Goal: Check status

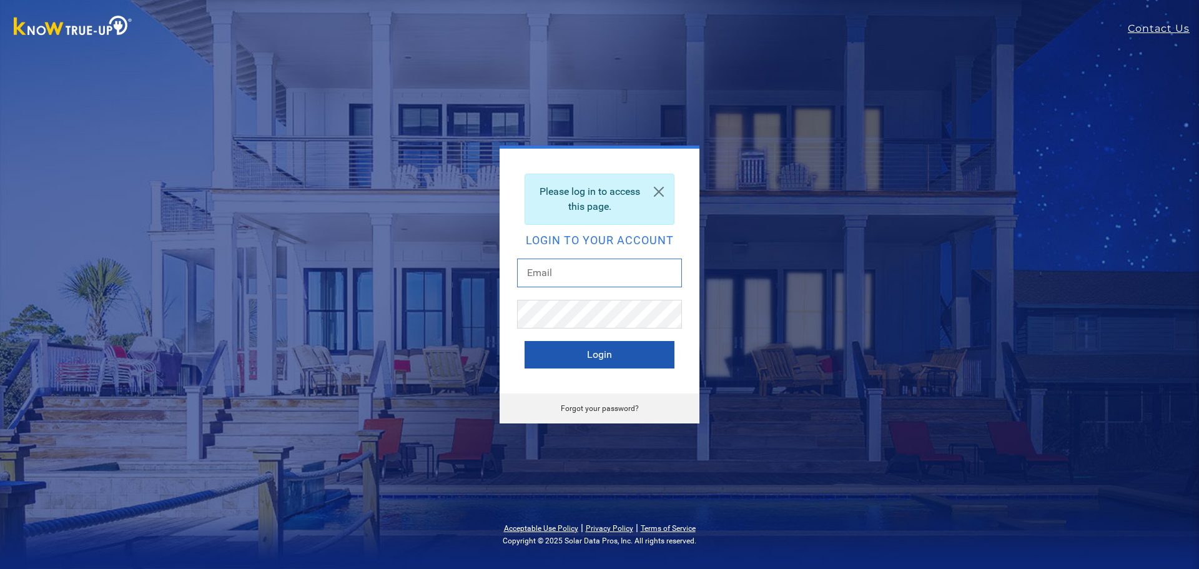
type input "[EMAIL_ADDRESS][DOMAIN_NAME]"
click at [615, 358] on button "Login" at bounding box center [600, 354] width 150 height 27
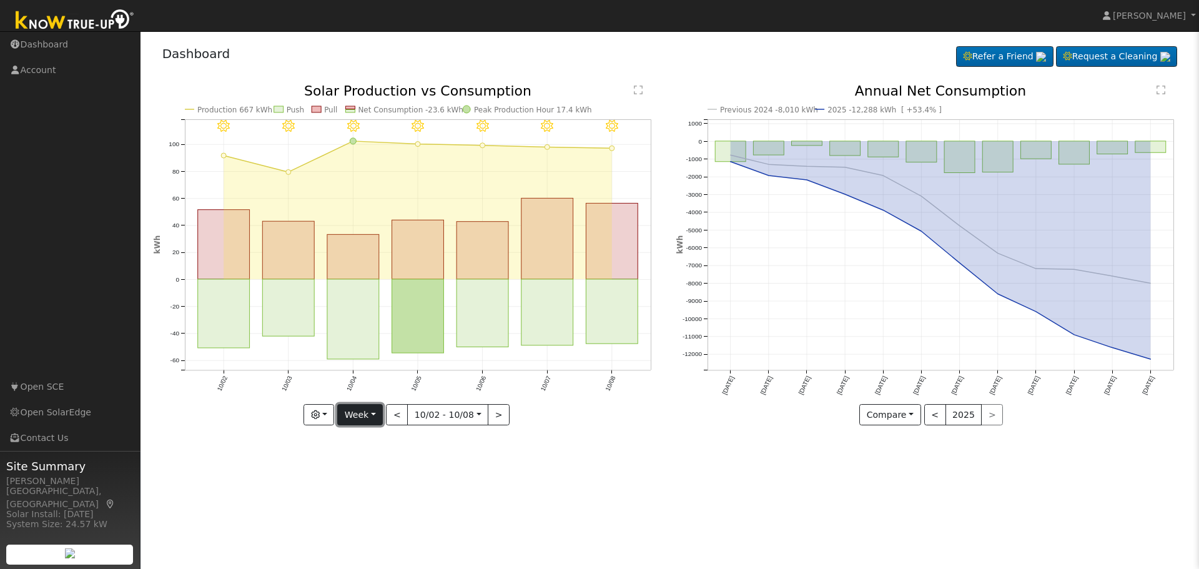
click at [375, 418] on button "Week" at bounding box center [360, 414] width 46 height 21
click at [375, 475] on link "Month" at bounding box center [381, 475] width 87 height 17
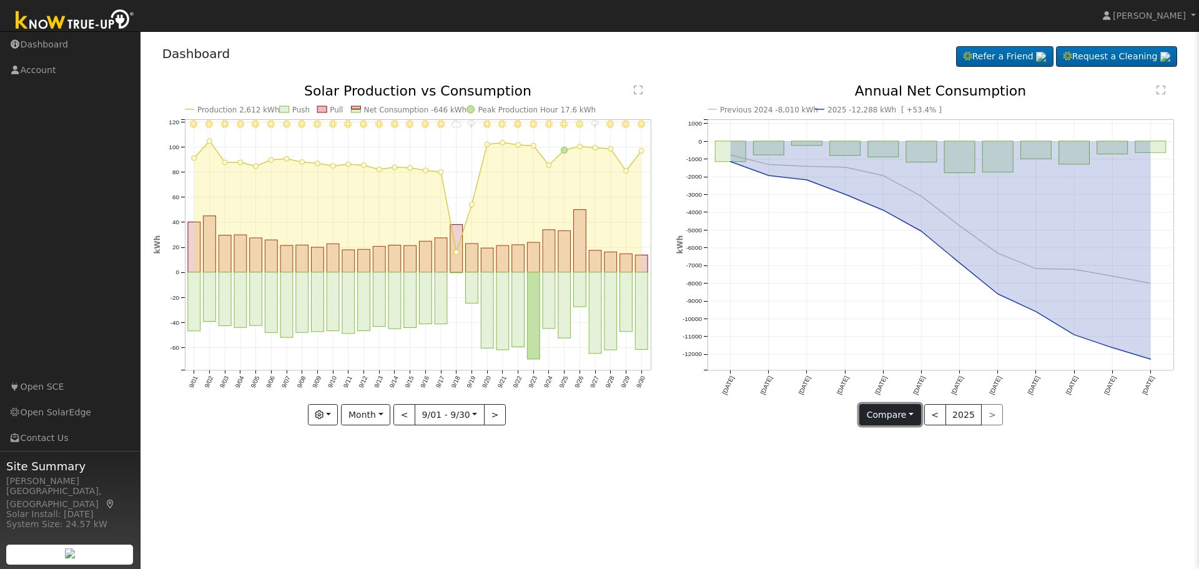
click at [909, 414] on button "Compare" at bounding box center [890, 414] width 62 height 21
click at [917, 459] on link "Current Year" at bounding box center [908, 458] width 97 height 17
click at [909, 420] on button "Current" at bounding box center [890, 414] width 55 height 21
click at [901, 442] on link "Compare Previous" at bounding box center [912, 440] width 97 height 17
click at [937, 417] on button "<" at bounding box center [935, 414] width 22 height 21
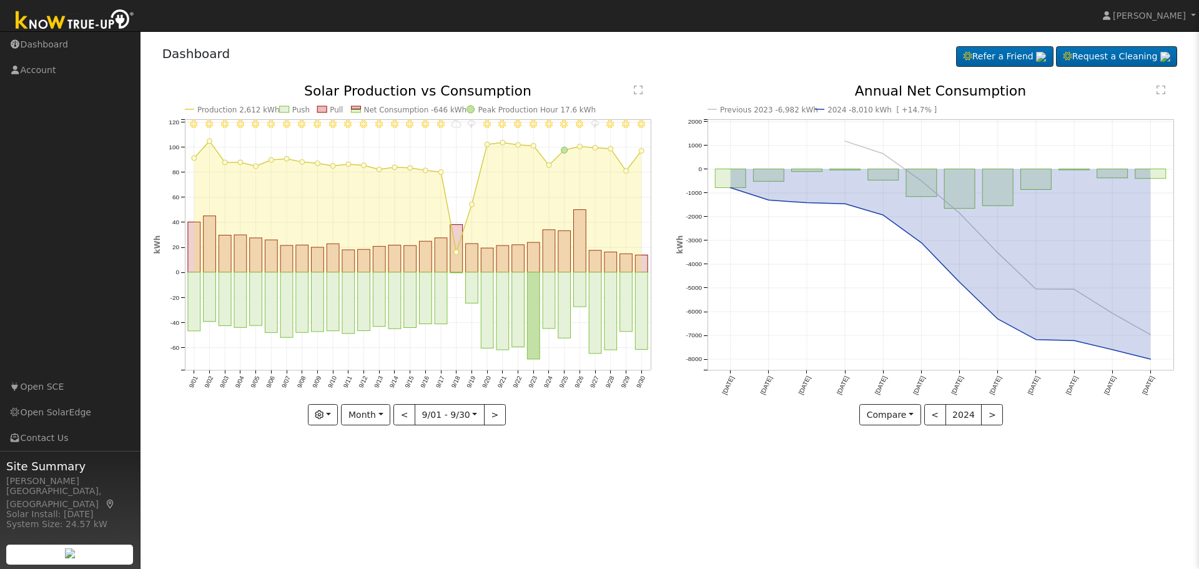
click at [906, 497] on div "User Profile First name Last name Email Email Notifications No Emails No Emails…" at bounding box center [670, 300] width 1059 height 538
click at [378, 414] on button "Month" at bounding box center [365, 414] width 49 height 21
click at [365, 494] on link "Year" at bounding box center [385, 493] width 87 height 17
type input "2024-10-01"
type input "2024"
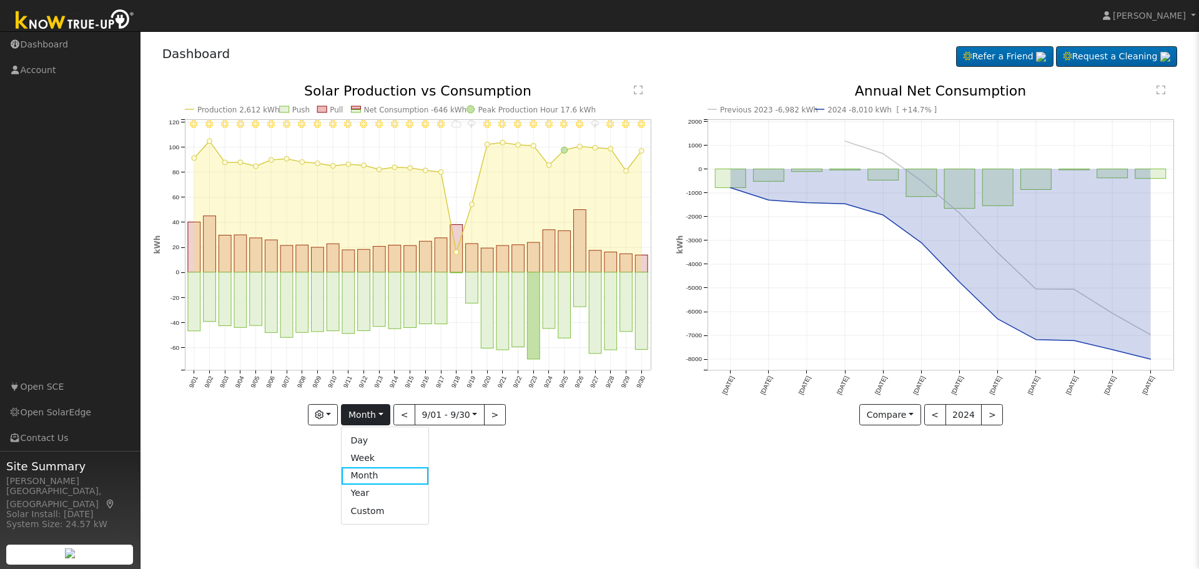
select select "9"
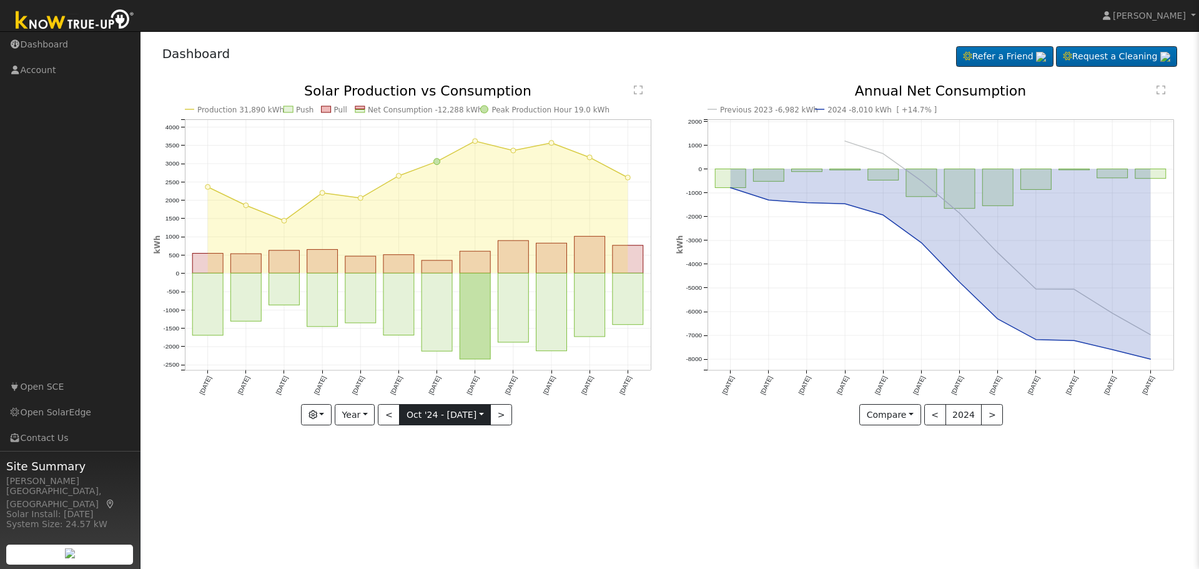
click at [485, 414] on input "2024-10-01" at bounding box center [445, 415] width 91 height 20
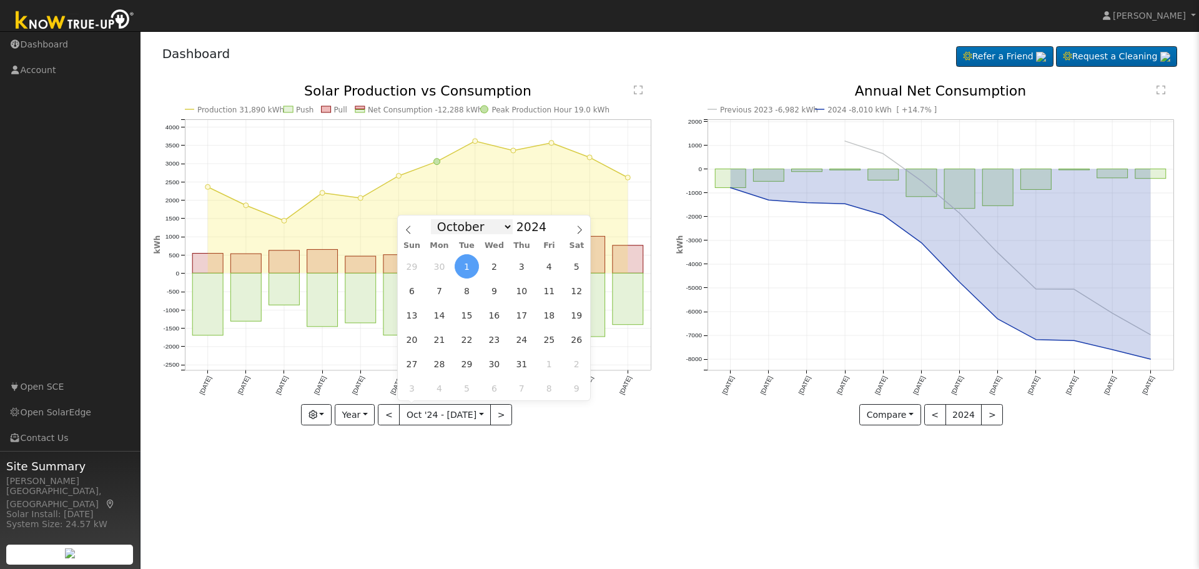
click at [505, 227] on select "January February March April May June July August September October November De…" at bounding box center [472, 226] width 82 height 15
click at [441, 219] on select "January February March April May June July August September October November De…" at bounding box center [472, 226] width 82 height 15
click at [580, 452] on div "User Profile First name Last name Email Email Notifications No Emails No Emails…" at bounding box center [670, 300] width 1059 height 538
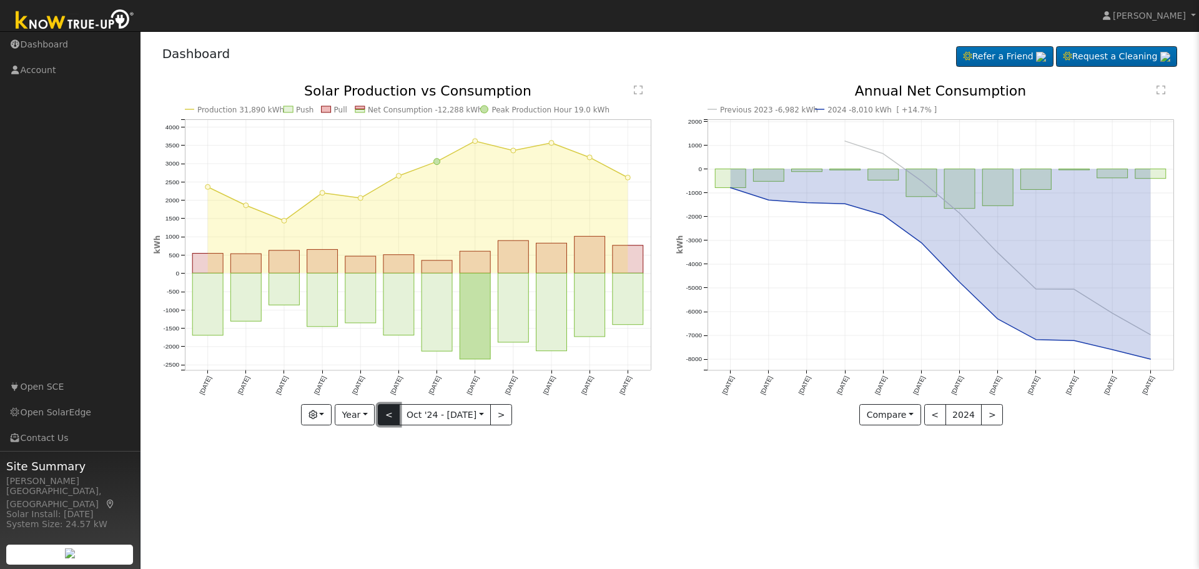
click at [393, 415] on button "<" at bounding box center [389, 414] width 22 height 21
type input "2023-10-01"
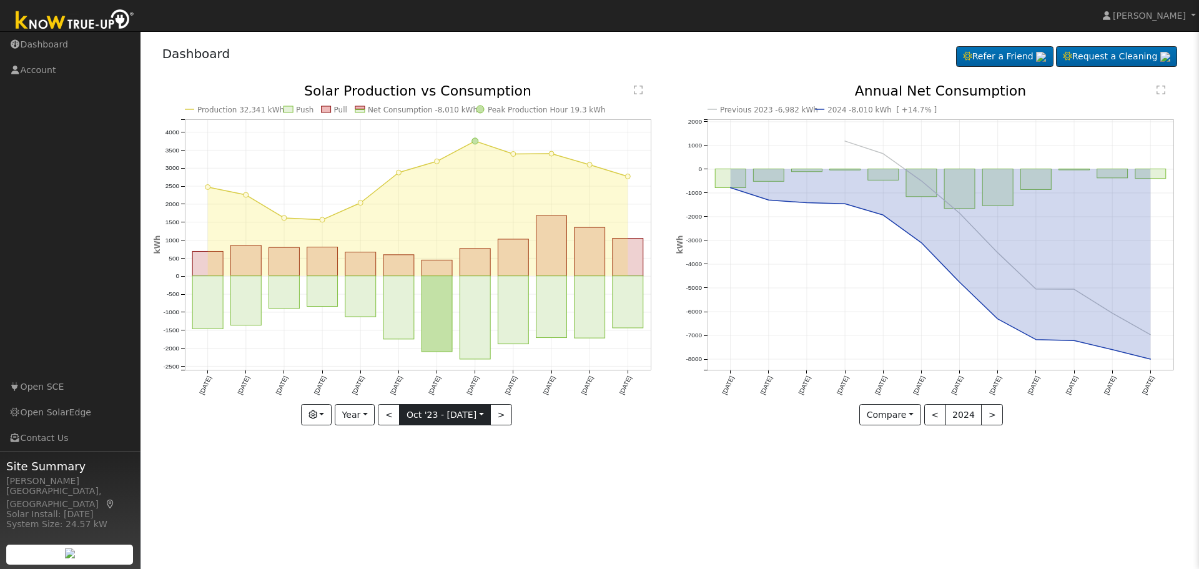
click at [477, 415] on input "2023-10-01" at bounding box center [445, 415] width 91 height 20
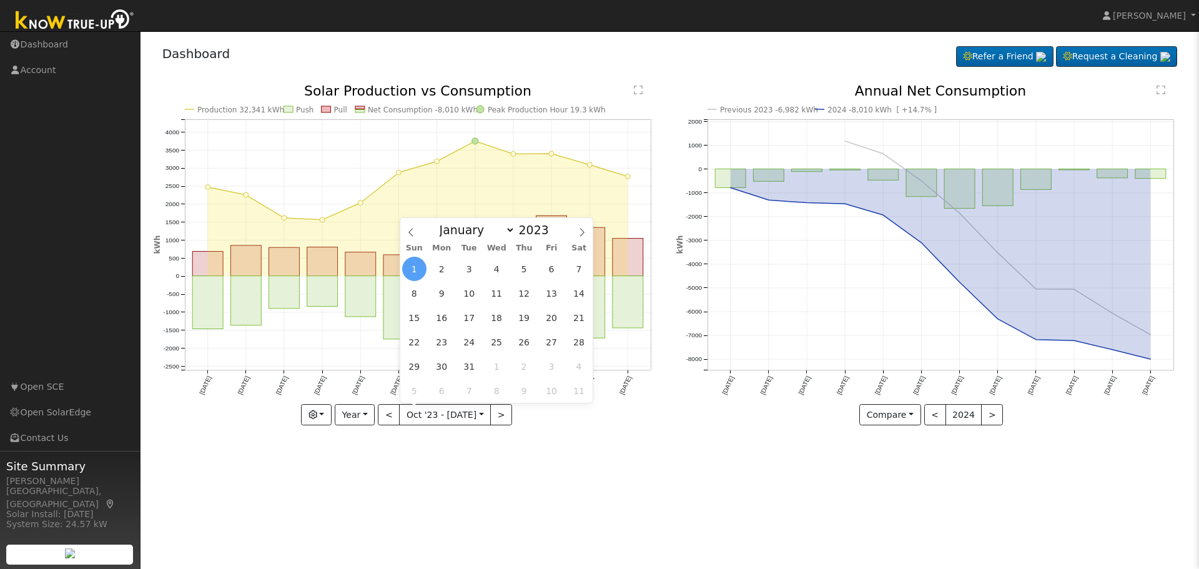
click at [556, 462] on div "User Profile First name Last name Email Email Notifications No Emails No Emails…" at bounding box center [670, 300] width 1059 height 538
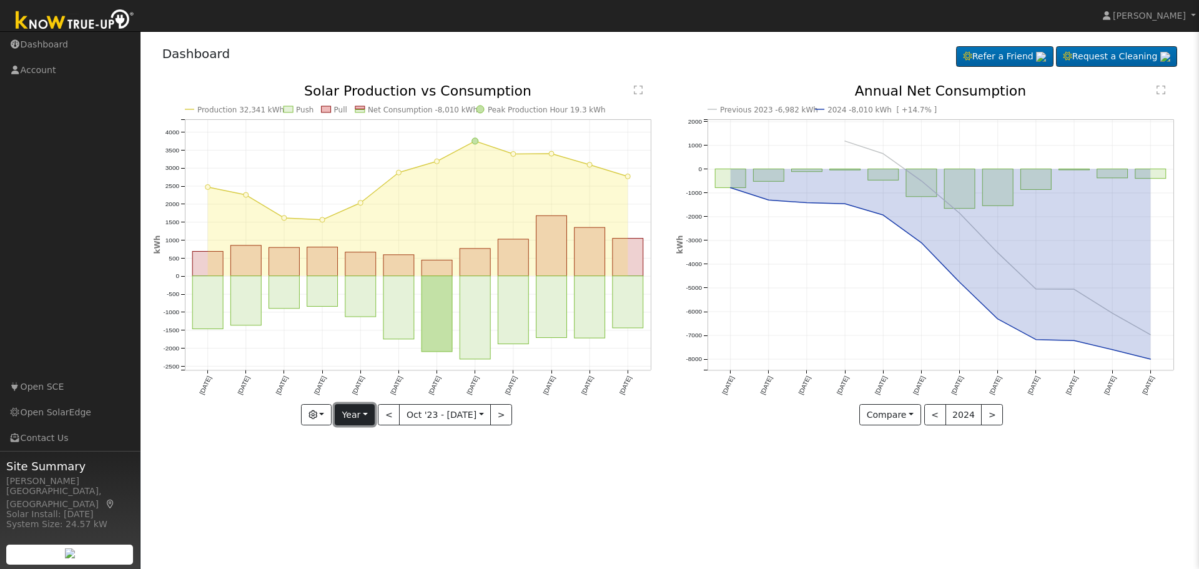
click at [367, 412] on button "Year" at bounding box center [355, 414] width 40 height 21
click at [464, 485] on div "User Profile First name Last name Email Email Notifications No Emails No Emails…" at bounding box center [670, 300] width 1059 height 538
